Goal: Find specific page/section: Find specific page/section

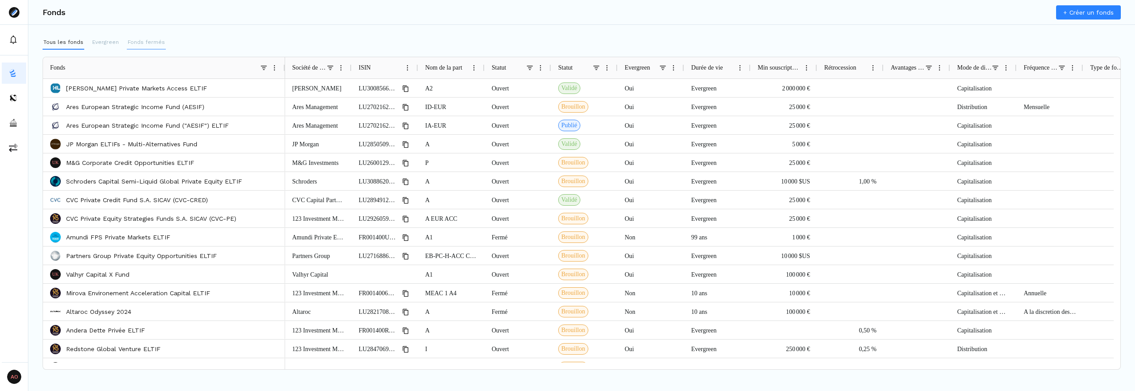
click at [144, 41] on p "Fonds fermés" at bounding box center [146, 42] width 37 height 8
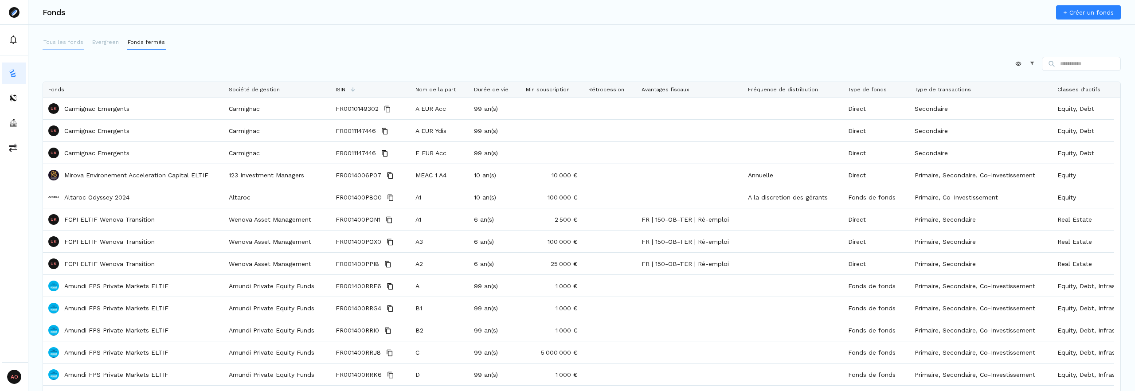
click at [52, 41] on p "Tous les fonds" at bounding box center [63, 42] width 40 height 8
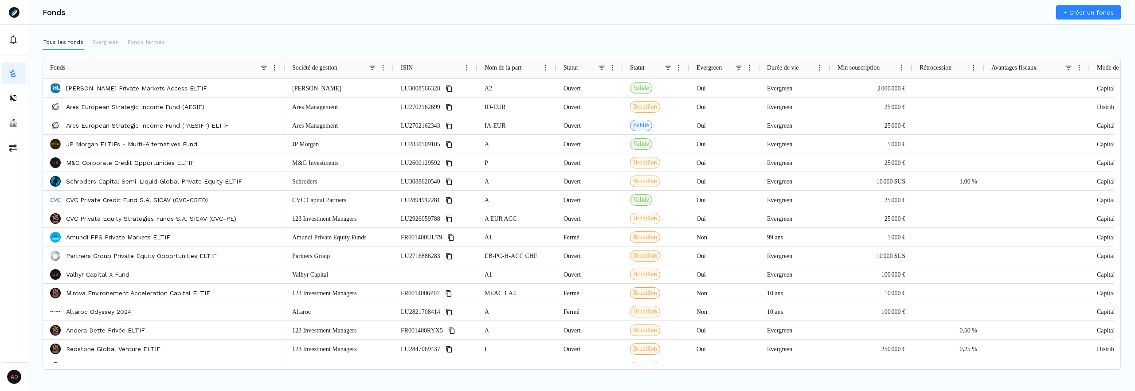
click at [116, 44] on div "Tous les fonds Evergreen Fonds fermés" at bounding box center [104, 42] width 123 height 14
click at [102, 40] on p "Evergreen" at bounding box center [105, 42] width 27 height 8
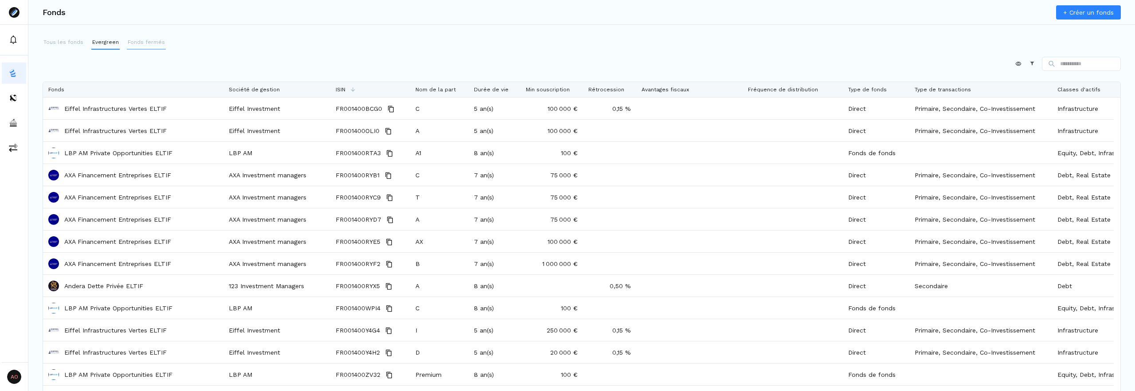
click at [149, 40] on p "Fonds fermés" at bounding box center [146, 42] width 37 height 8
